Goal: Information Seeking & Learning: Learn about a topic

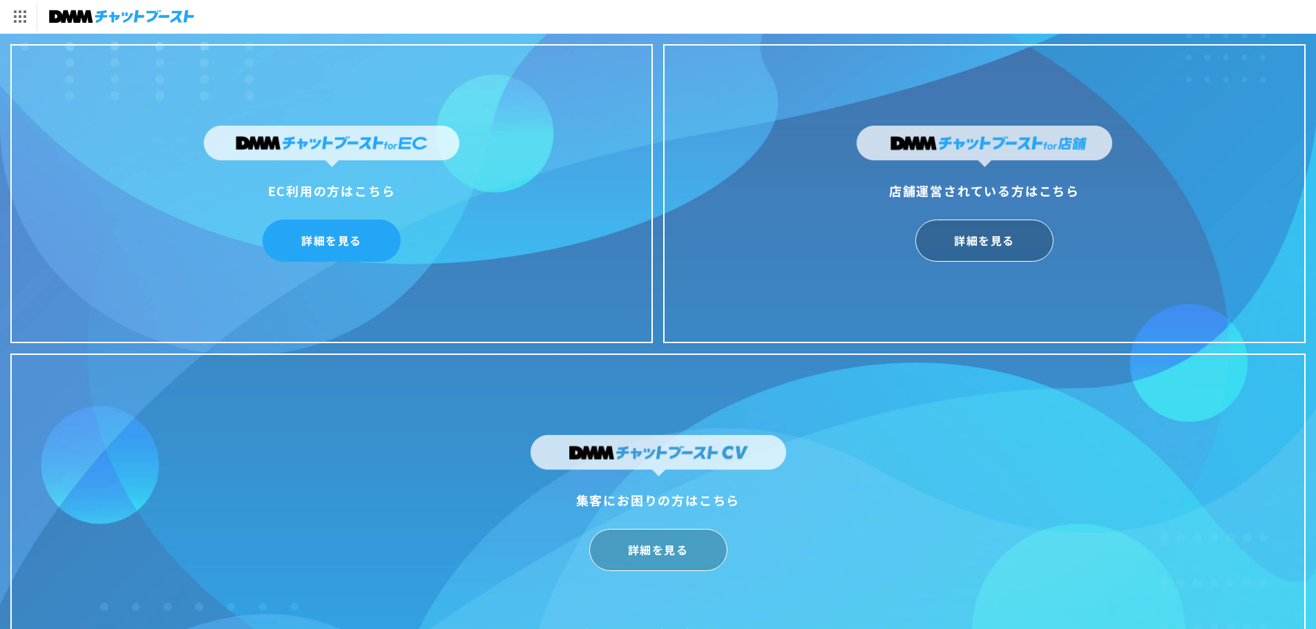
click at [333, 243] on link "詳細を見る" at bounding box center [332, 241] width 138 height 42
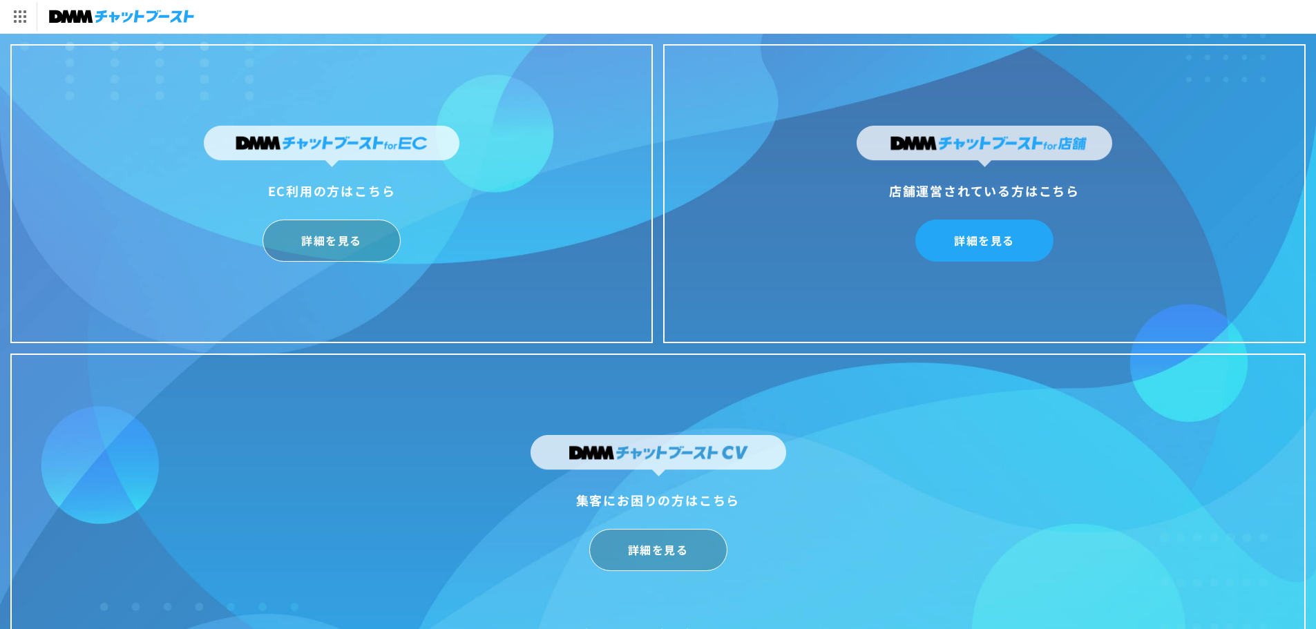
click at [994, 245] on link "詳細を見る" at bounding box center [985, 241] width 138 height 42
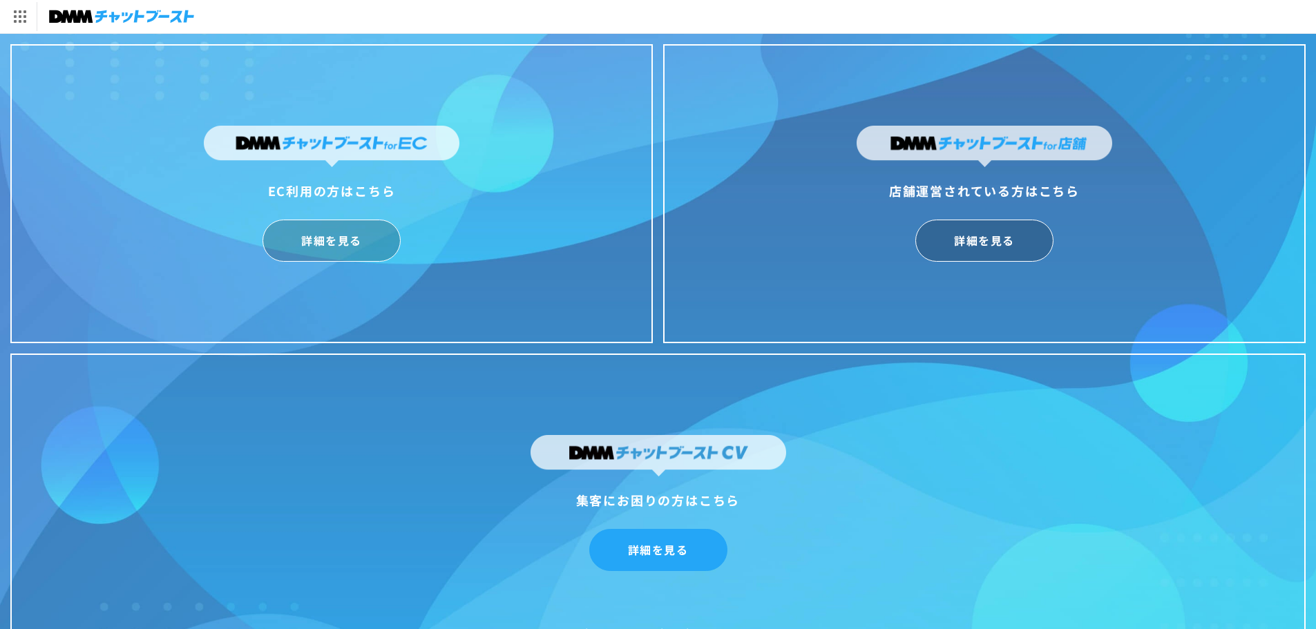
click at [663, 553] on link "詳細を見る" at bounding box center [658, 550] width 138 height 42
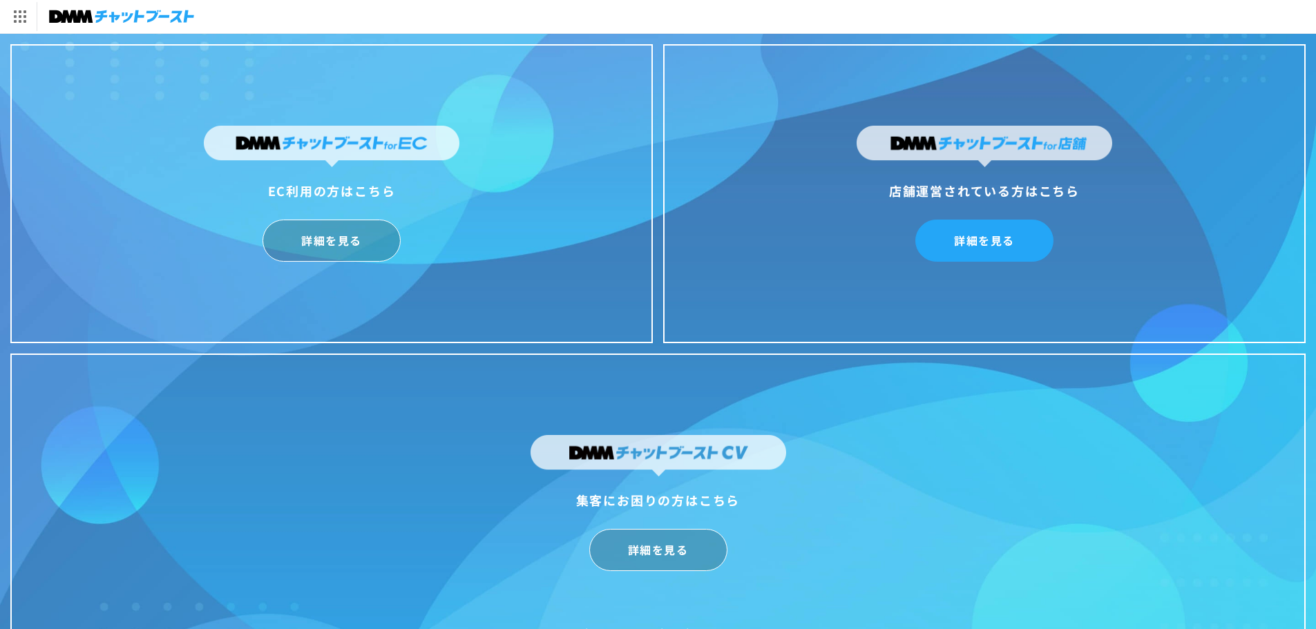
click at [983, 226] on link "詳細を見る" at bounding box center [985, 241] width 138 height 42
click at [835, 271] on div "店舗運営されている方はこちら 詳細を見る" at bounding box center [984, 193] width 643 height 299
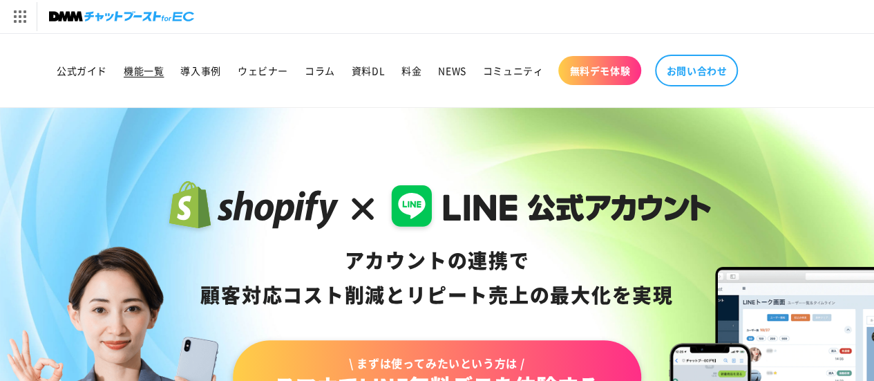
click at [144, 73] on span "機能一覧" at bounding box center [144, 70] width 40 height 12
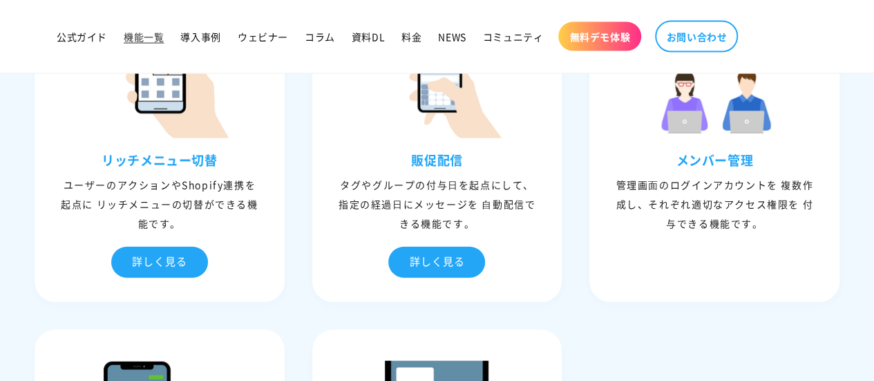
scroll to position [1382, 0]
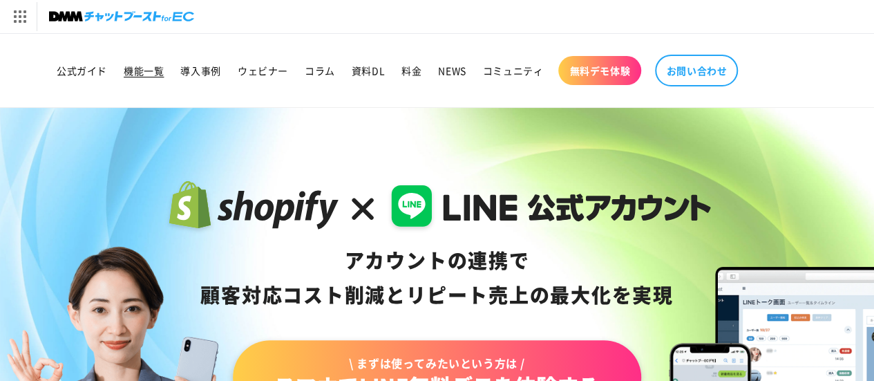
click at [153, 67] on span "機能一覧" at bounding box center [144, 70] width 40 height 12
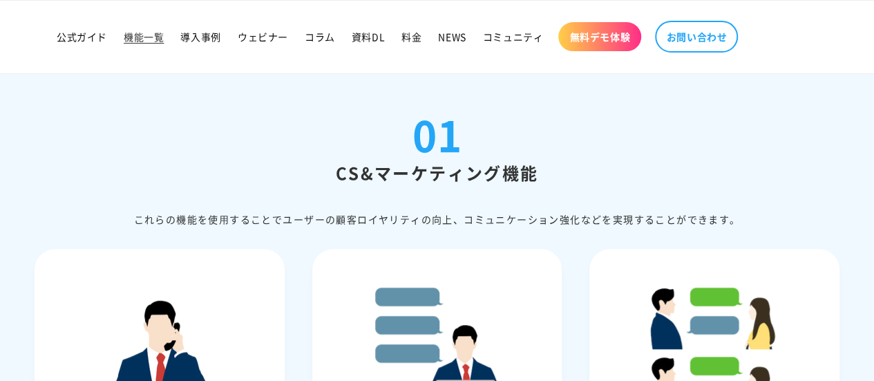
scroll to position [138, 0]
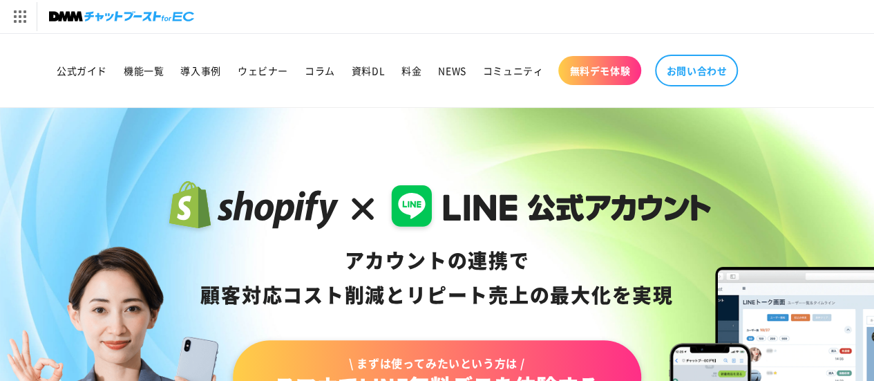
drag, startPoint x: 137, startPoint y: 73, endPoint x: 207, endPoint y: 97, distance: 74.5
click at [137, 73] on span "機能一覧" at bounding box center [144, 70] width 40 height 12
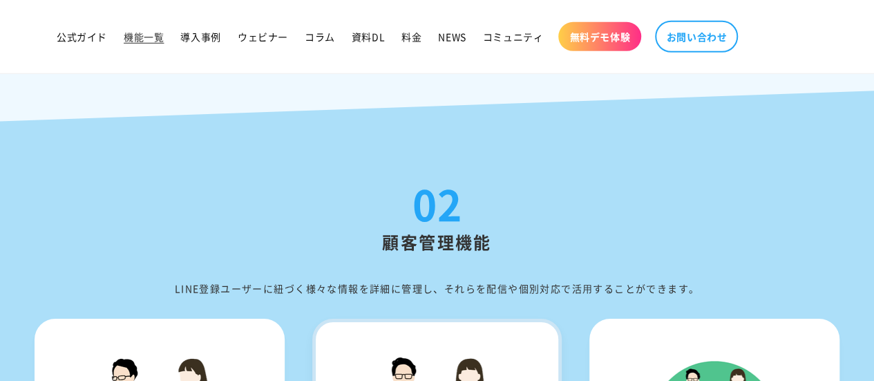
scroll to position [1727, 0]
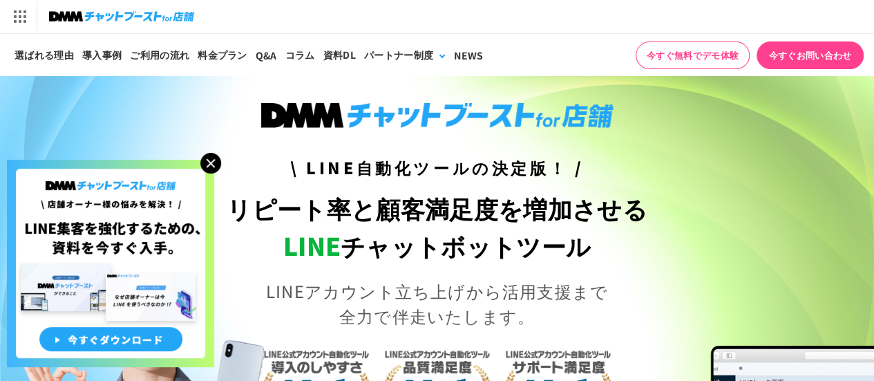
click at [211, 165] on img at bounding box center [210, 163] width 21 height 21
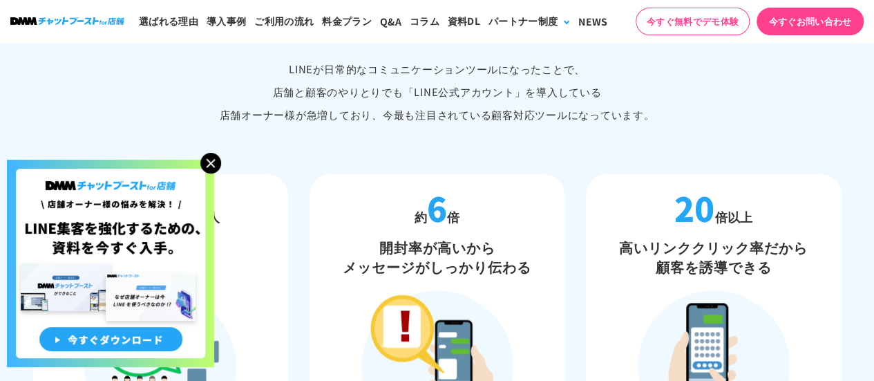
scroll to position [760, 0]
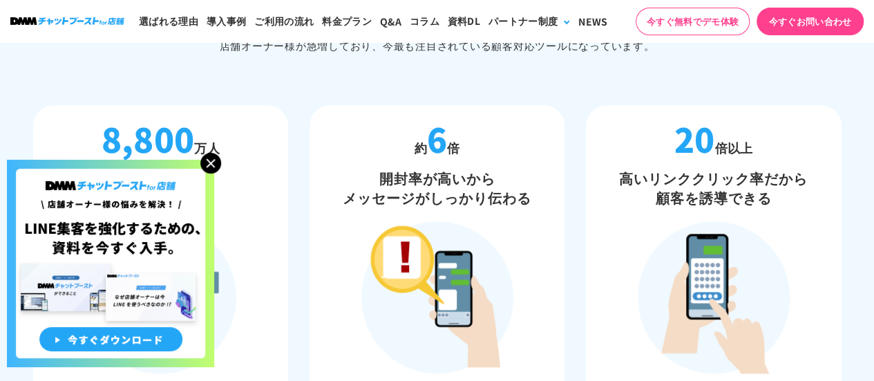
click at [215, 164] on img at bounding box center [210, 163] width 21 height 21
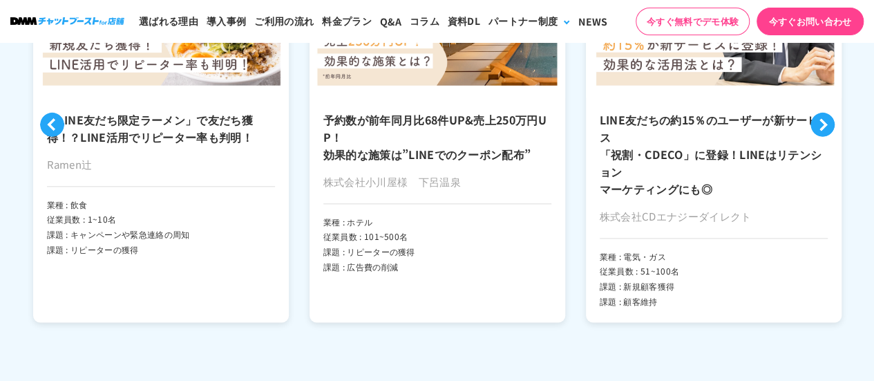
scroll to position [3386, 0]
